Goal: Communication & Community: Participate in discussion

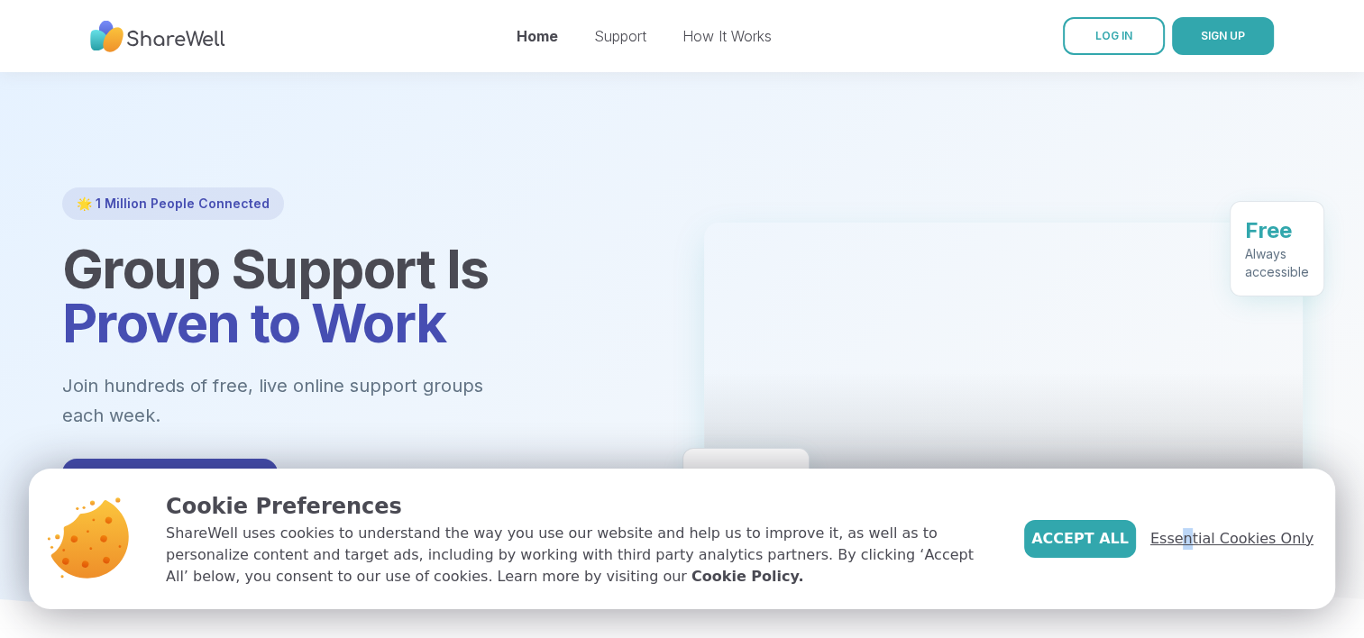
click at [1202, 538] on div "Accept All Essential Cookies Only" at bounding box center [1168, 539] width 289 height 38
click at [1202, 538] on span "Essential Cookies Only" at bounding box center [1231, 539] width 163 height 22
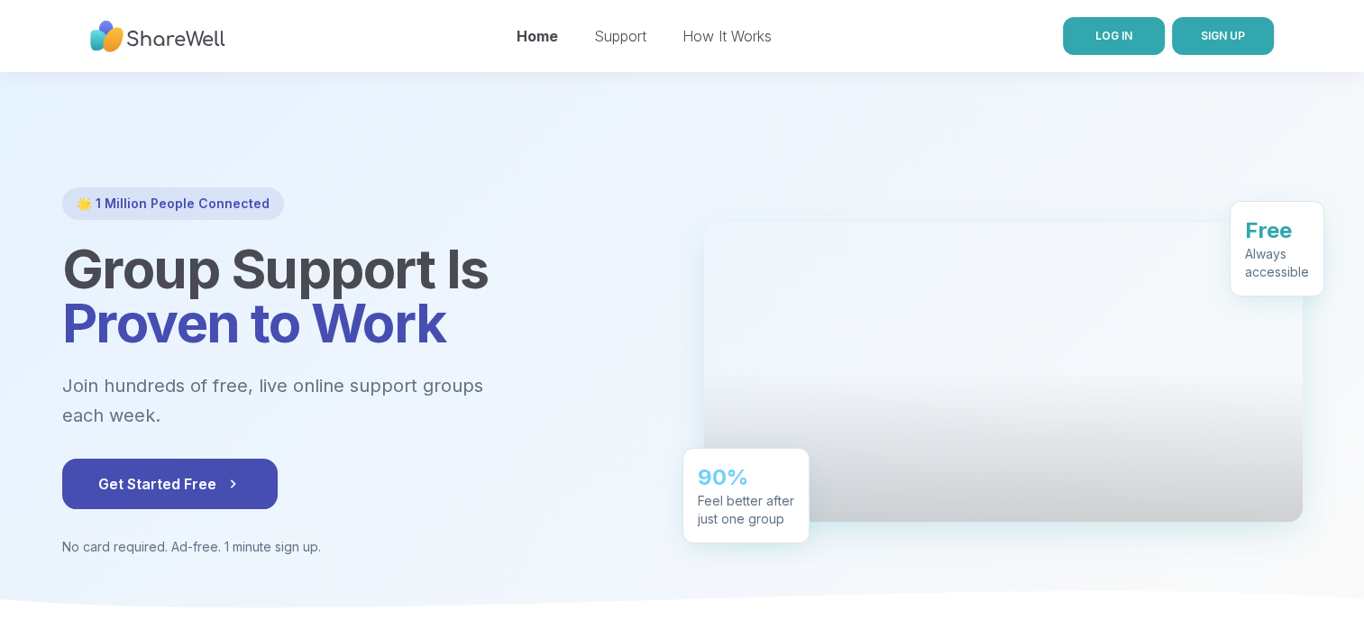
click at [1113, 41] on span "LOG IN" at bounding box center [1113, 36] width 37 height 14
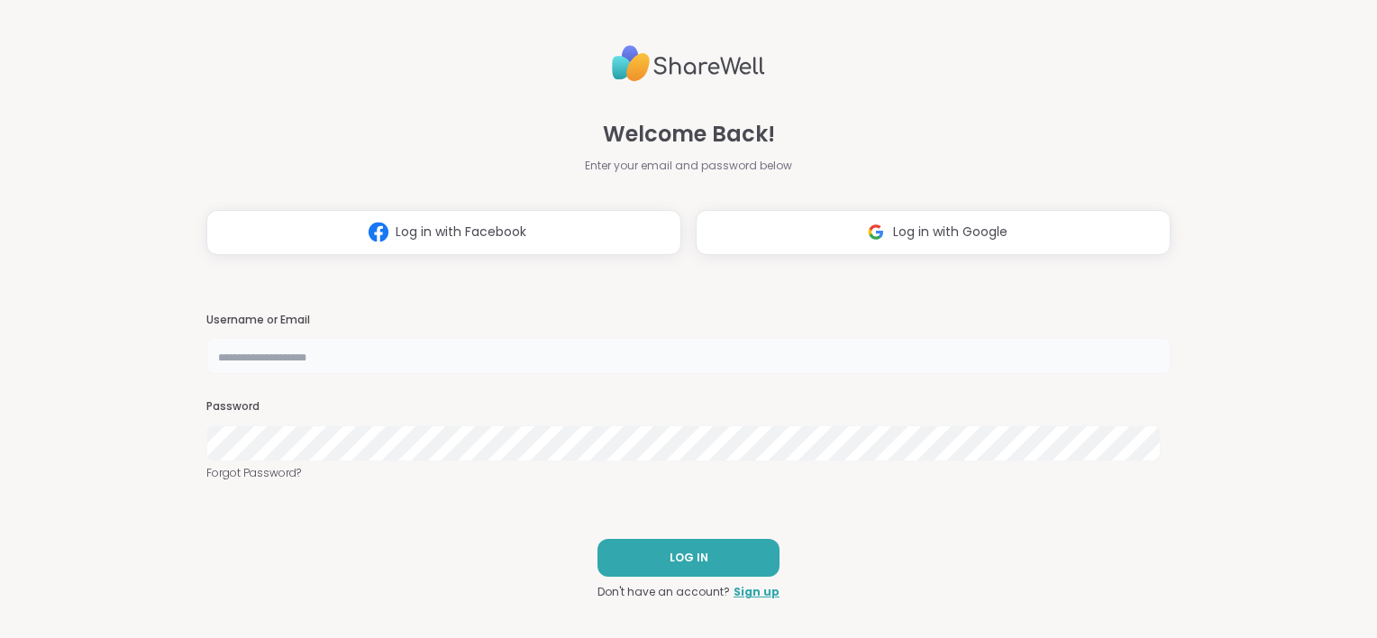
type input "**********"
click at [636, 561] on button "LOG IN" at bounding box center [689, 558] width 182 height 38
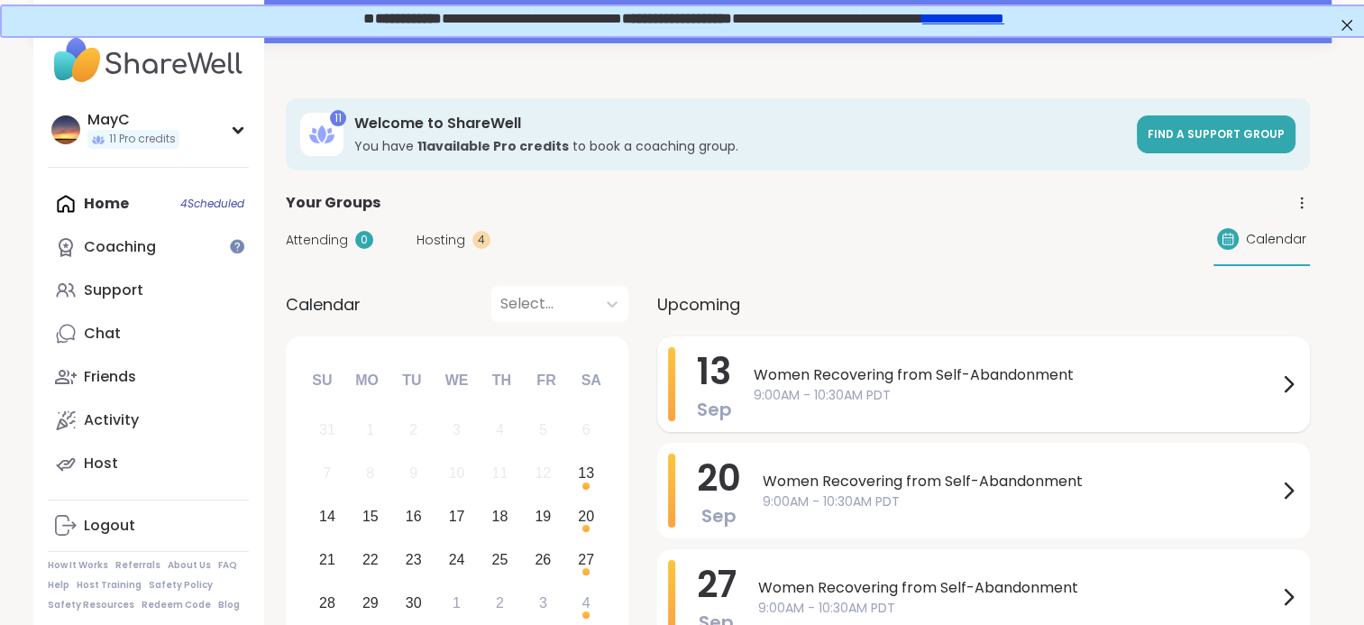
click at [850, 400] on span "9:00AM - 10:30AM PDT" at bounding box center [1016, 395] width 524 height 19
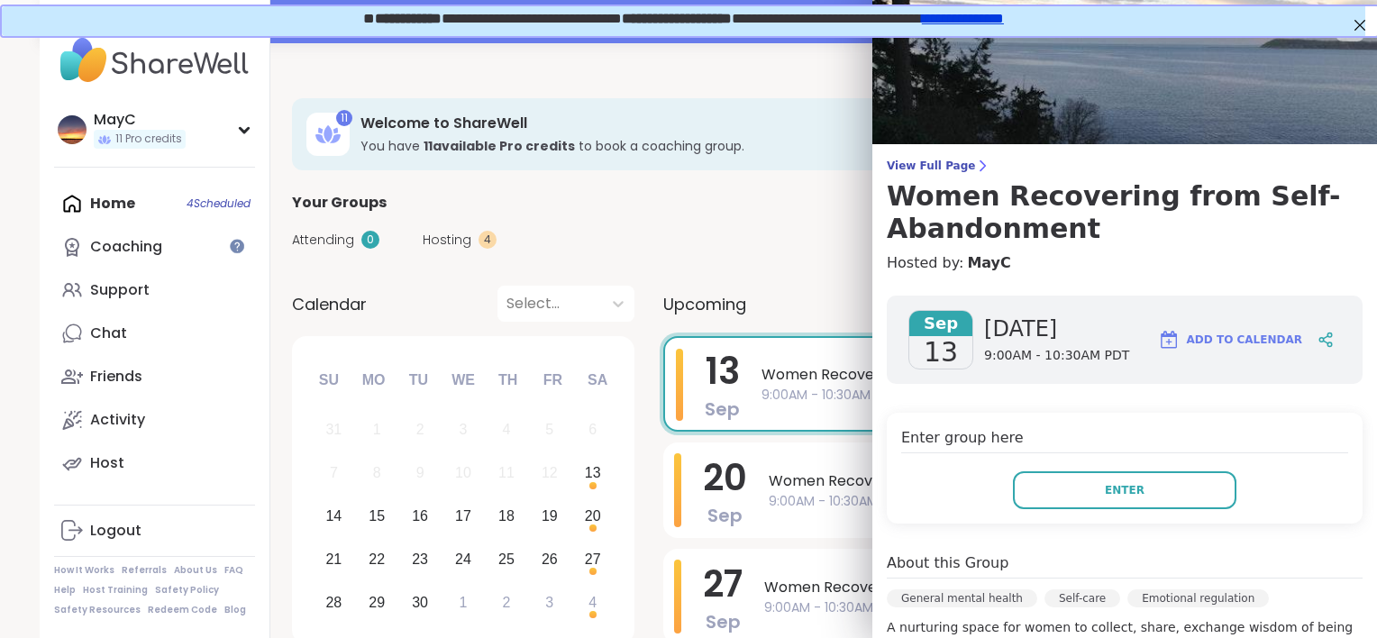
click at [910, 156] on div "View Full Page Women Recovering from Self-Abandonment Hosted by: MayC [DATE] [D…" at bounding box center [1125, 562] width 505 height 1125
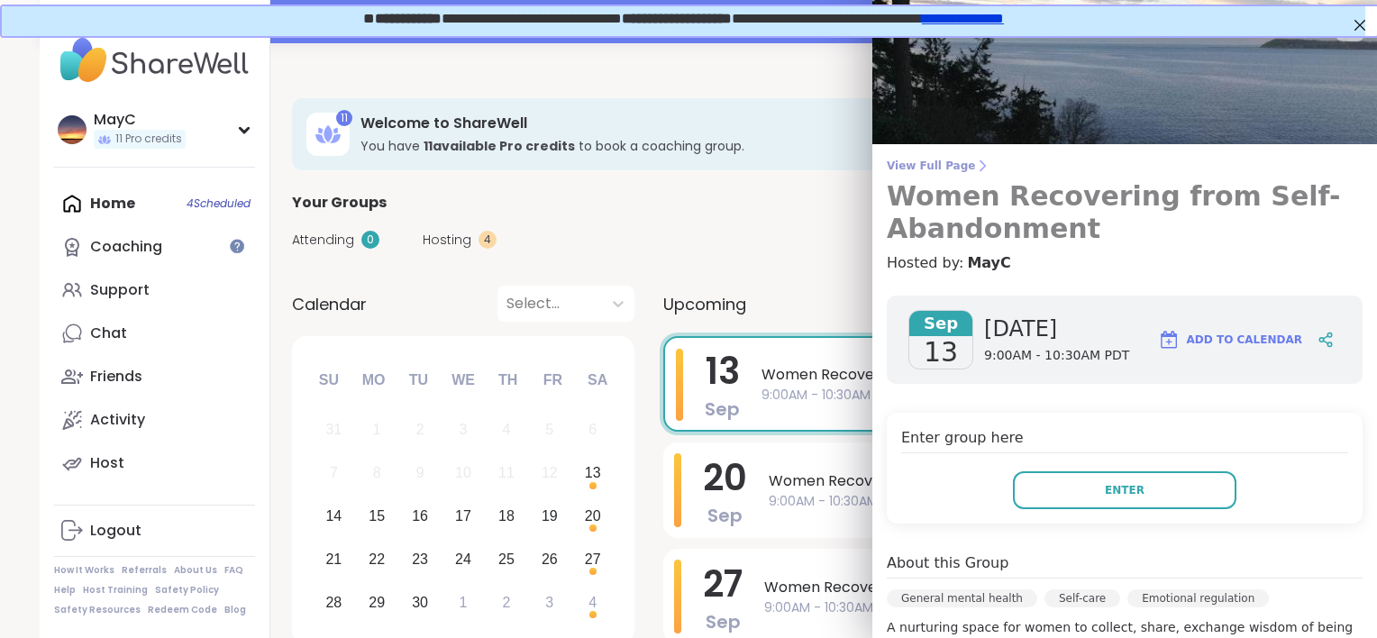
click at [911, 168] on span "View Full Page" at bounding box center [1125, 166] width 476 height 14
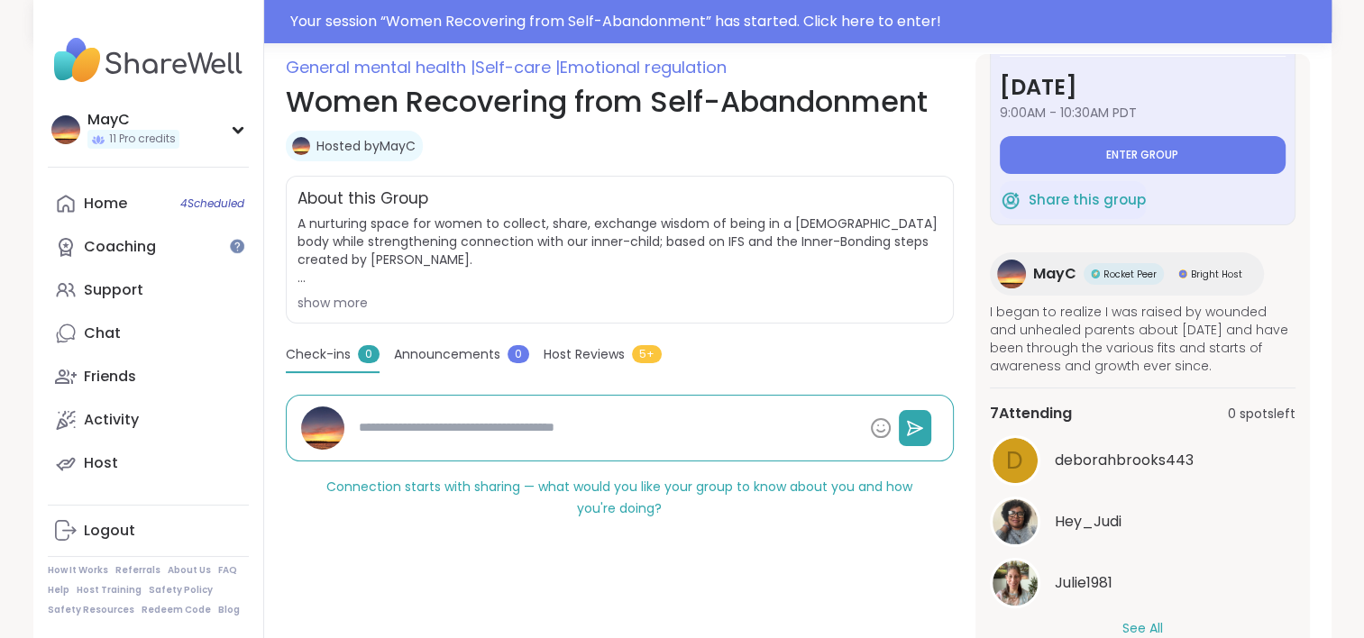
scroll to position [249, 0]
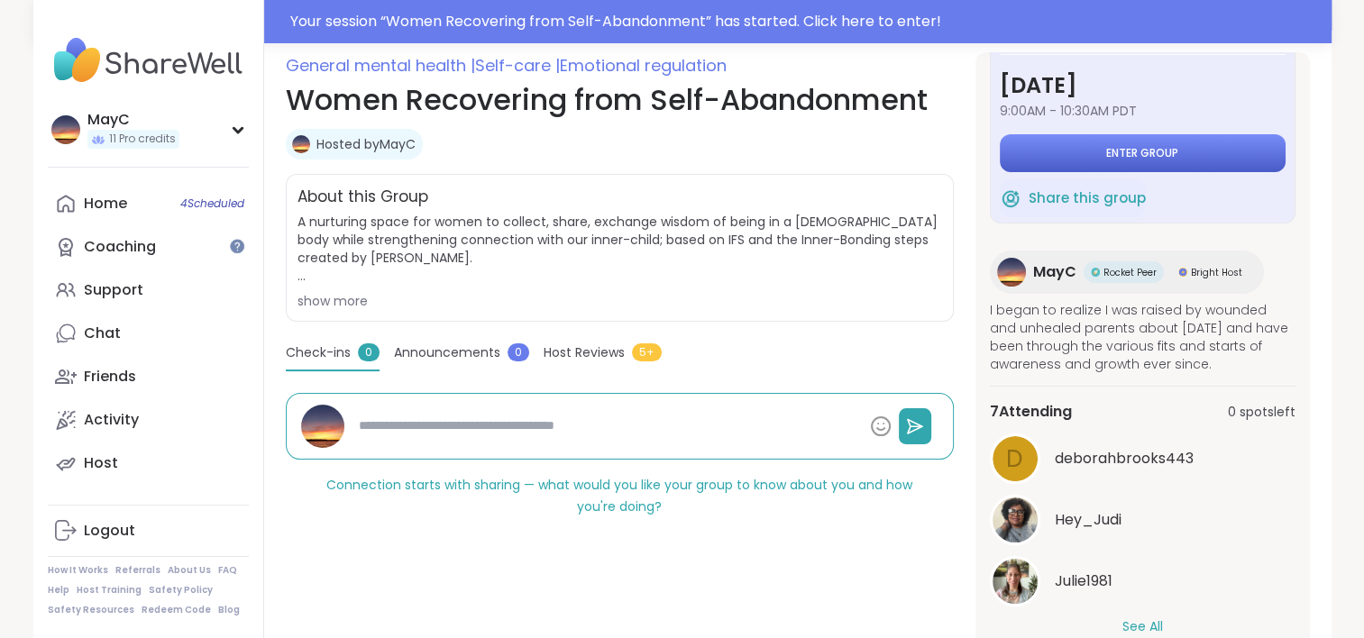
click at [1045, 159] on button "Enter group" at bounding box center [1143, 153] width 286 height 38
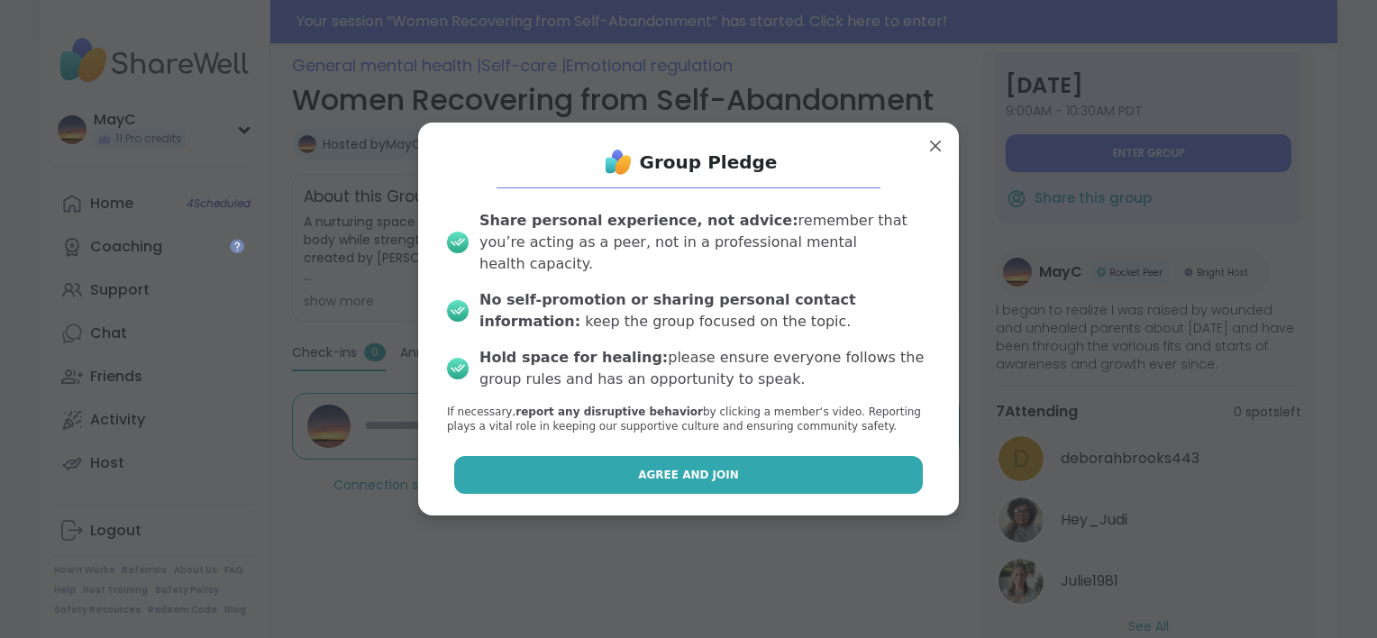
click at [710, 477] on button "Agree and Join" at bounding box center [689, 475] width 470 height 38
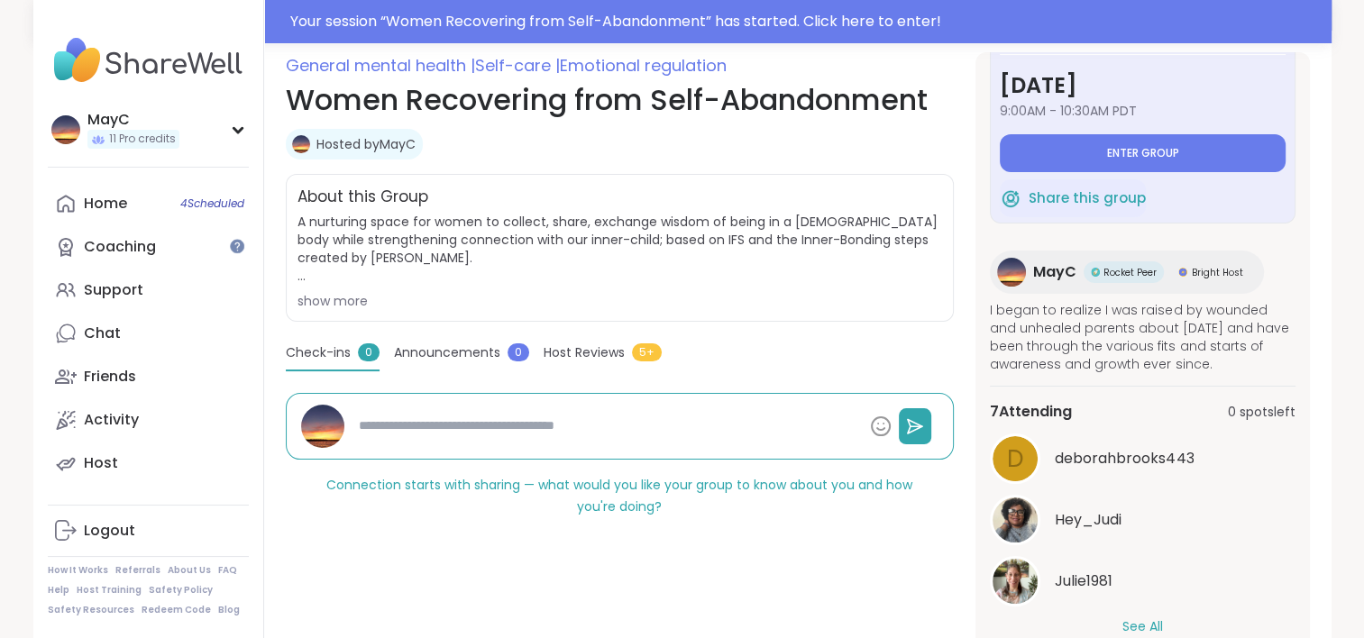
type textarea "*"
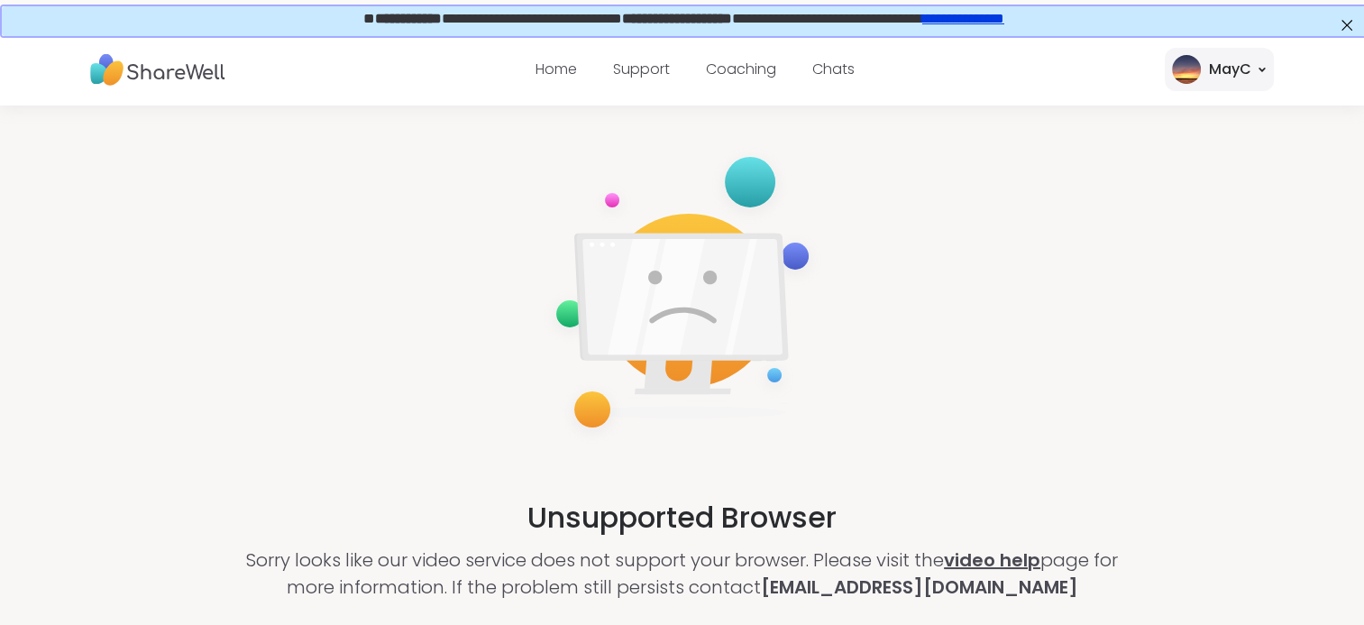
click at [991, 555] on link "video help" at bounding box center [992, 559] width 96 height 25
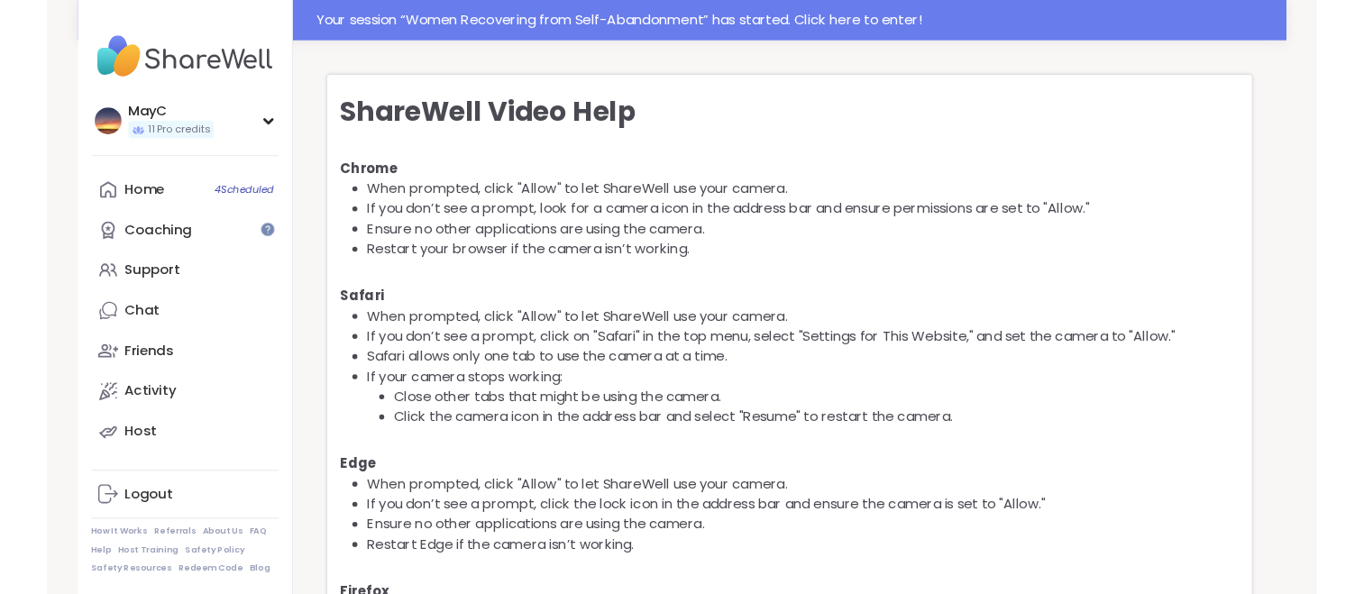
scroll to position [84, 0]
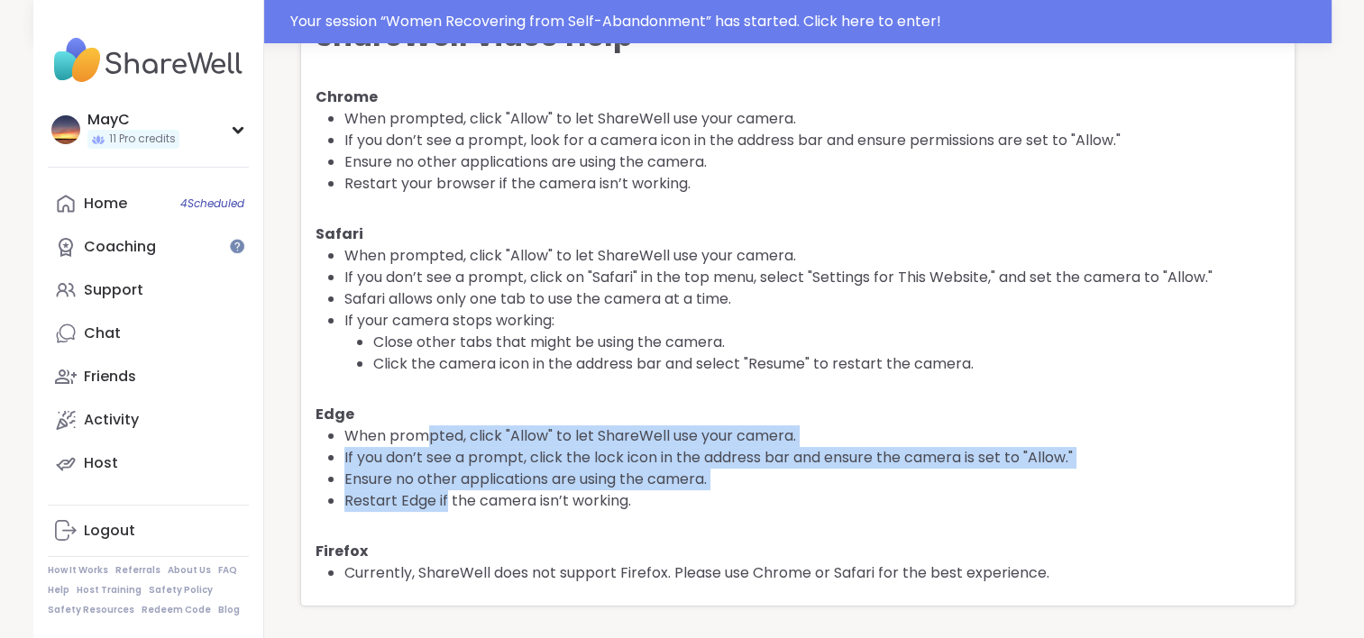
drag, startPoint x: 429, startPoint y: 439, endPoint x: 447, endPoint y: 491, distance: 55.3
click at [447, 491] on ul "When prompted, click "Allow" to let ShareWell use your camera. If you don’t see…" at bounding box center [812, 468] width 936 height 87
